Goal: Book appointment/travel/reservation

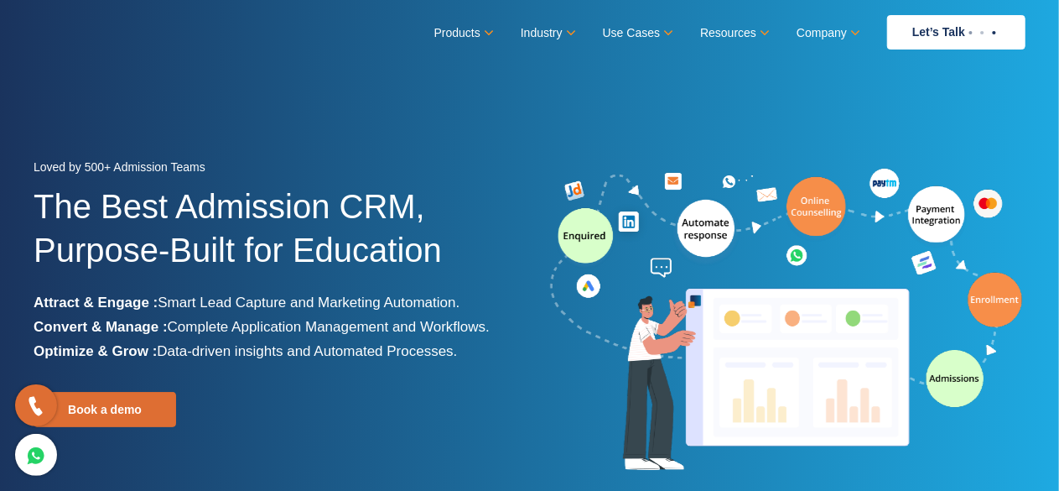
click at [319, 422] on div "Book a demo" at bounding box center [231, 409] width 394 height 35
